Goal: Task Accomplishment & Management: Manage account settings

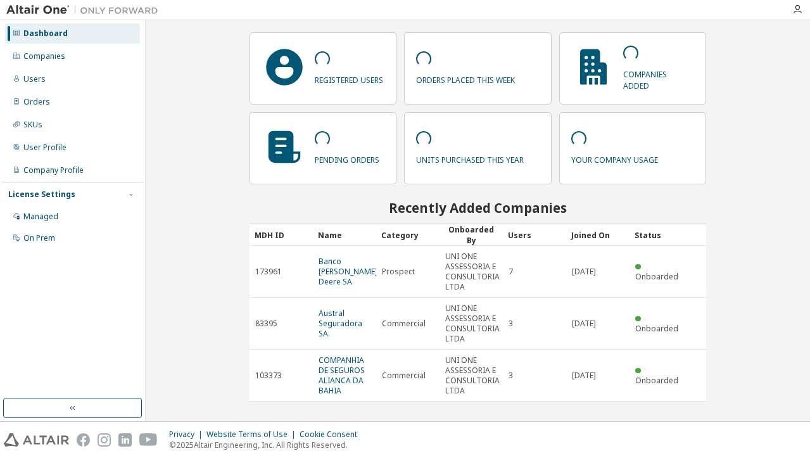
scroll to position [36, 0]
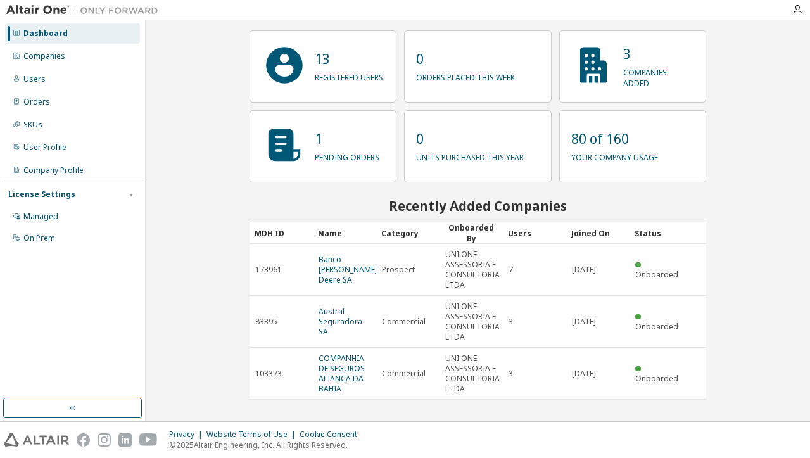
click at [315, 73] on p "registered users" at bounding box center [349, 75] width 68 height 15
drag, startPoint x: 314, startPoint y: 73, endPoint x: 278, endPoint y: 69, distance: 36.3
click at [278, 69] on icon at bounding box center [285, 65] width 46 height 46
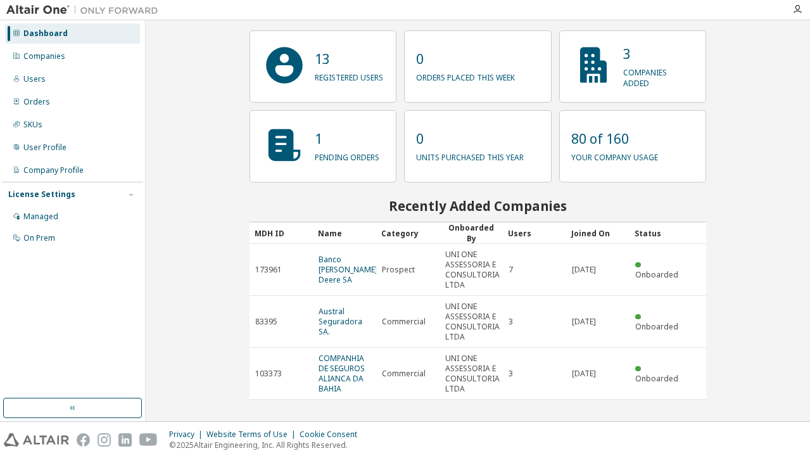
click at [325, 81] on p "registered users" at bounding box center [349, 75] width 68 height 15
drag, startPoint x: 325, startPoint y: 81, endPoint x: 283, endPoint y: 65, distance: 44.9
click at [283, 65] on icon at bounding box center [285, 65] width 37 height 37
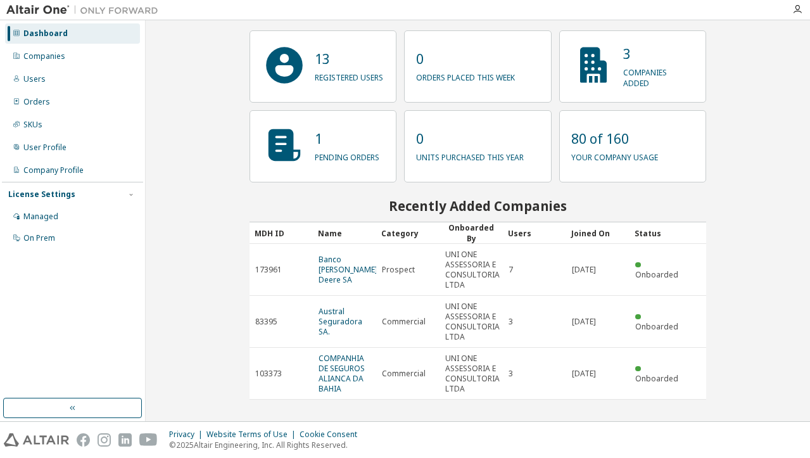
drag, startPoint x: 283, startPoint y: 65, endPoint x: 231, endPoint y: 102, distance: 64.0
click at [231, 102] on div "Contact Sales 13 registered users 0 orders placed this week 3 companies added 1…" at bounding box center [478, 221] width 652 height 388
click at [40, 57] on div "Companies" at bounding box center [44, 56] width 42 height 10
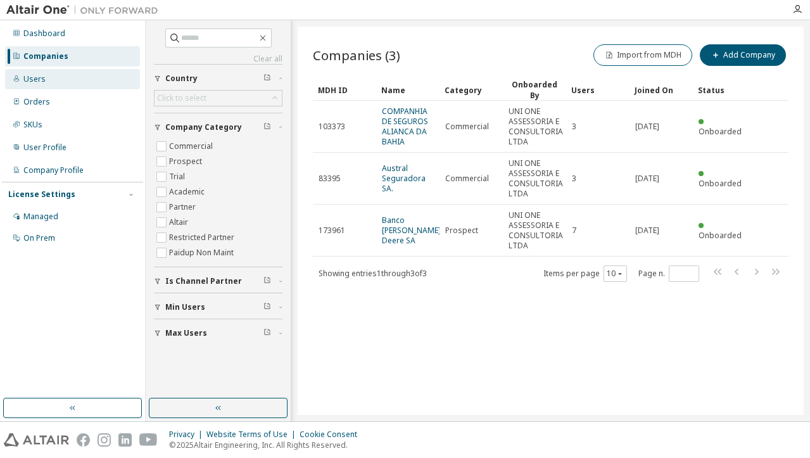
click at [41, 80] on div "Users" at bounding box center [34, 79] width 22 height 10
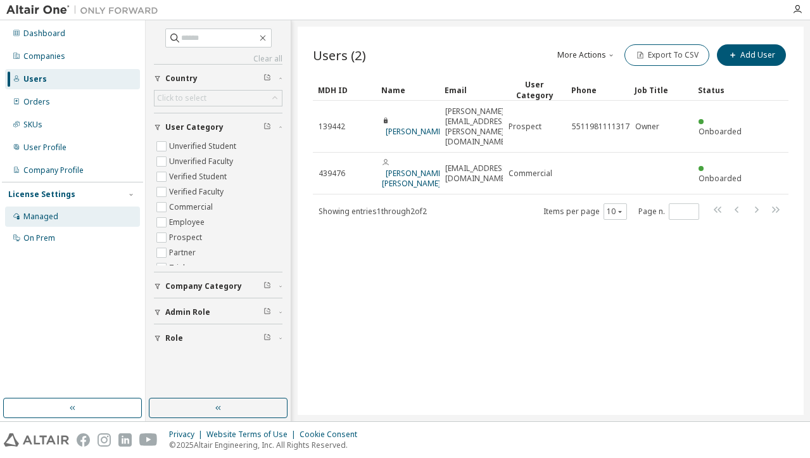
click at [46, 214] on div "Managed" at bounding box center [40, 217] width 35 height 10
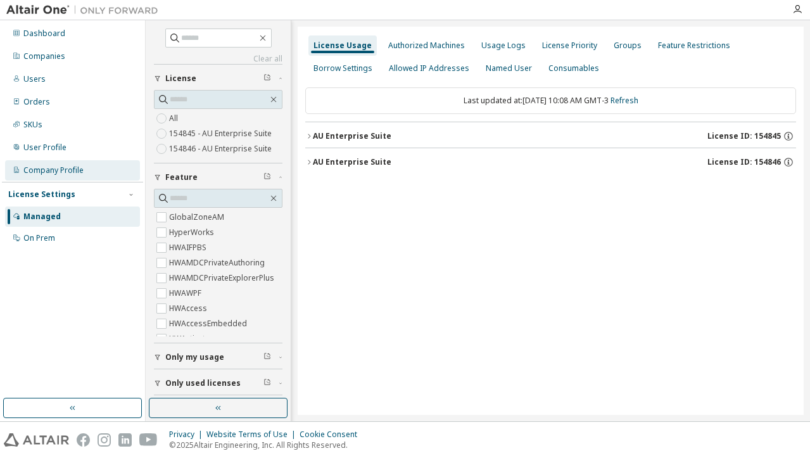
click at [54, 163] on div "Company Profile" at bounding box center [72, 170] width 135 height 20
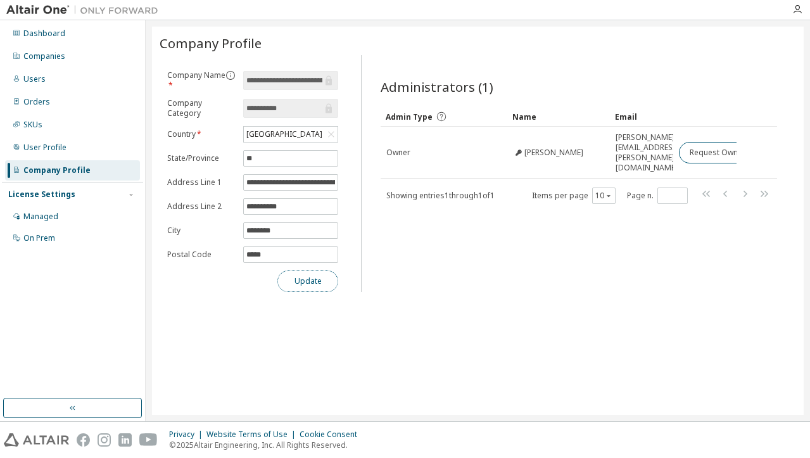
click at [309, 287] on button "Update" at bounding box center [308, 282] width 61 height 22
click at [42, 33] on div "Dashboard" at bounding box center [44, 34] width 42 height 10
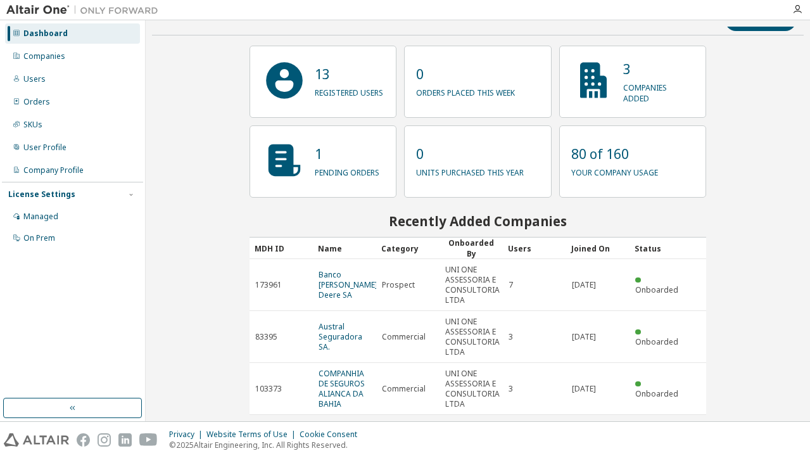
scroll to position [36, 0]
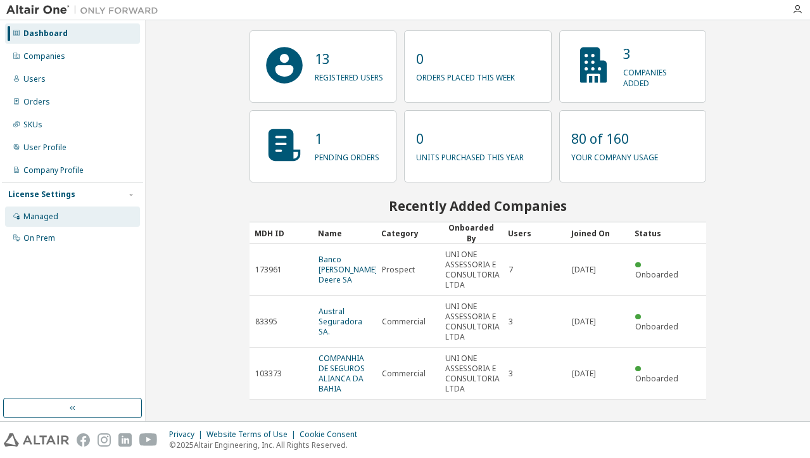
click at [32, 218] on div "Managed" at bounding box center [40, 217] width 35 height 10
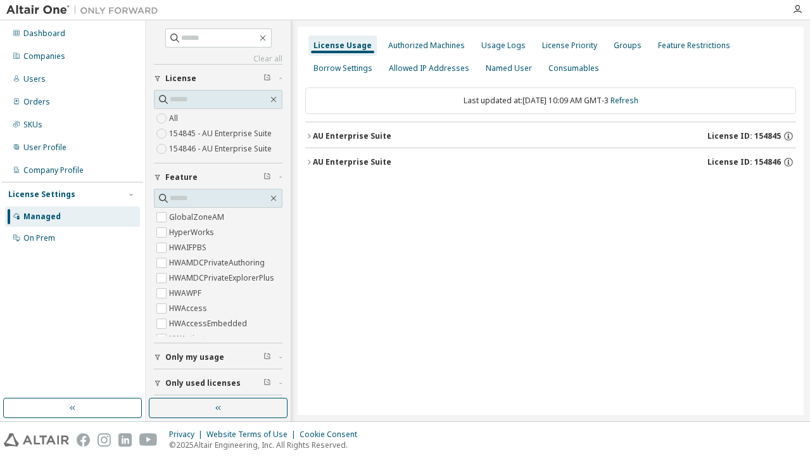
click at [310, 136] on icon "button" at bounding box center [309, 136] width 8 height 8
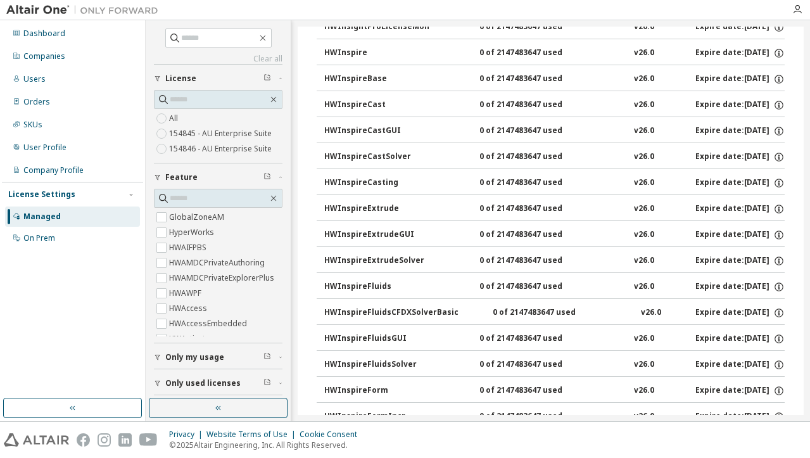
scroll to position [3409, 0]
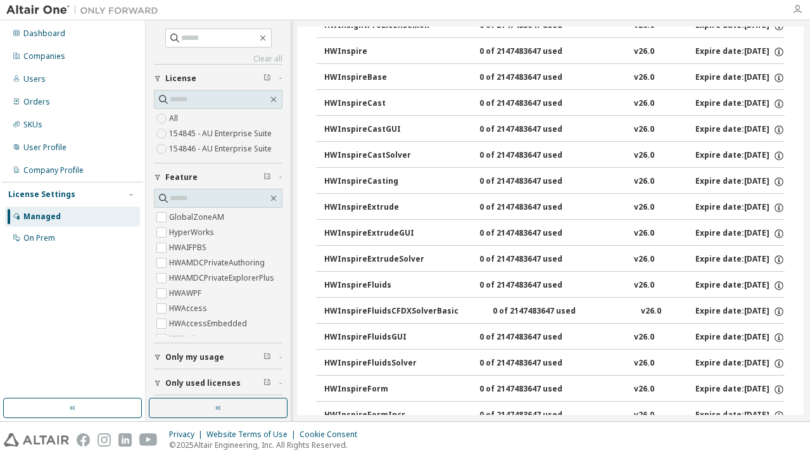
click at [796, 8] on icon "button" at bounding box center [798, 9] width 10 height 10
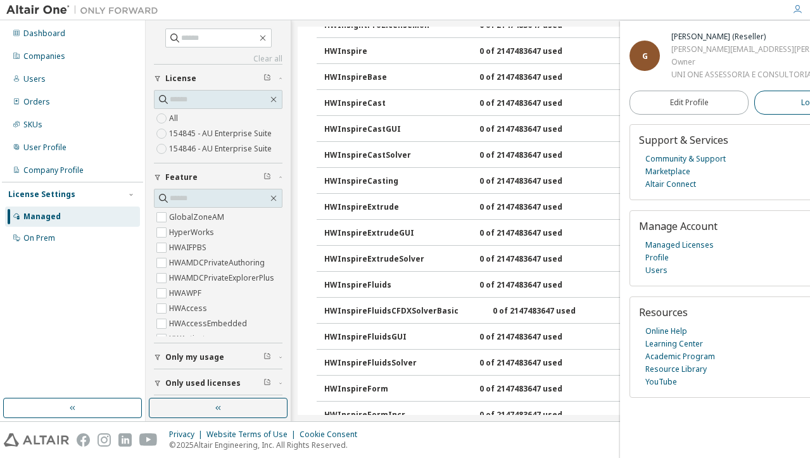
click at [801, 109] on span "Logout" at bounding box center [814, 102] width 26 height 13
